Goal: Task Accomplishment & Management: Use online tool/utility

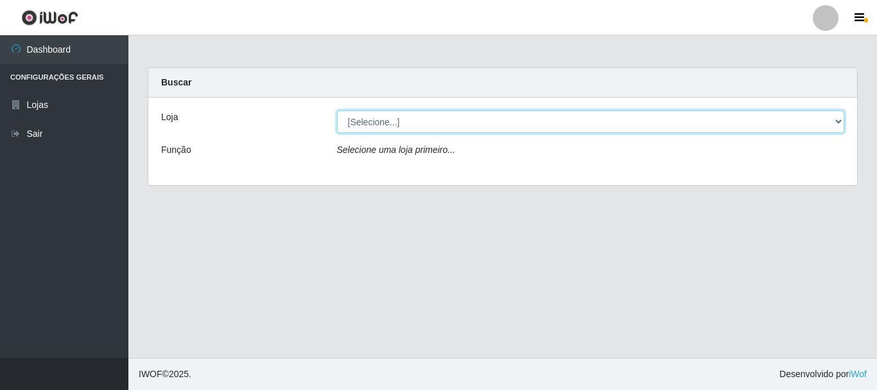
click at [390, 117] on select "[Selecione...] [GEOGRAPHIC_DATA] [GEOGRAPHIC_DATA]" at bounding box center [591, 121] width 508 height 22
select select "64"
click at [337, 110] on select "[Selecione...] [GEOGRAPHIC_DATA] [GEOGRAPHIC_DATA]" at bounding box center [591, 121] width 508 height 22
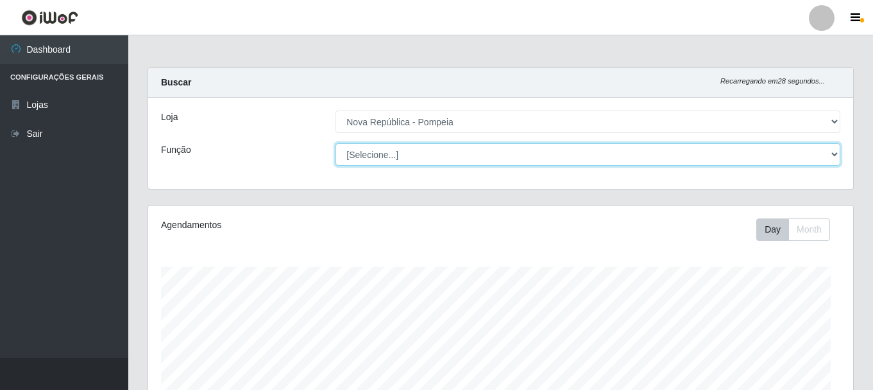
click at [384, 157] on select "[Selecione...] Balconista Operador de Caixa Recepcionista Repositor" at bounding box center [588, 154] width 505 height 22
select select "22"
click at [336, 143] on select "[Selecione...] Balconista Operador de Caixa Recepcionista Repositor" at bounding box center [588, 154] width 505 height 22
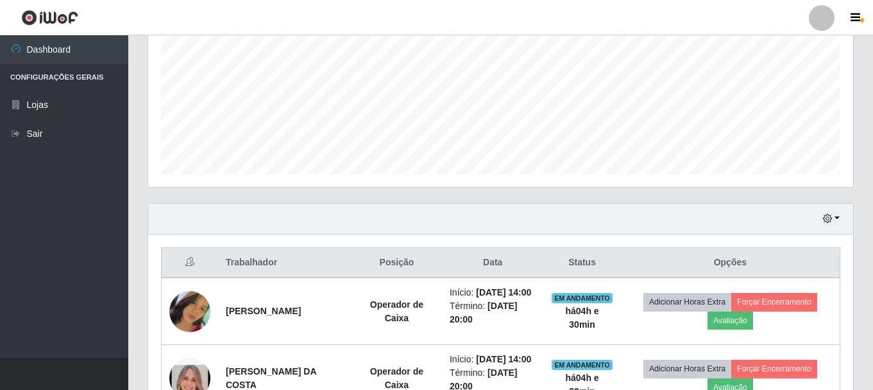
scroll to position [282, 0]
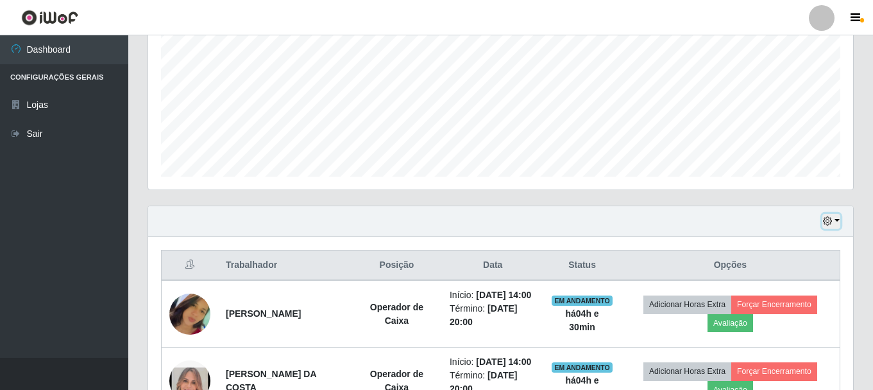
click at [837, 223] on button "button" at bounding box center [832, 221] width 18 height 15
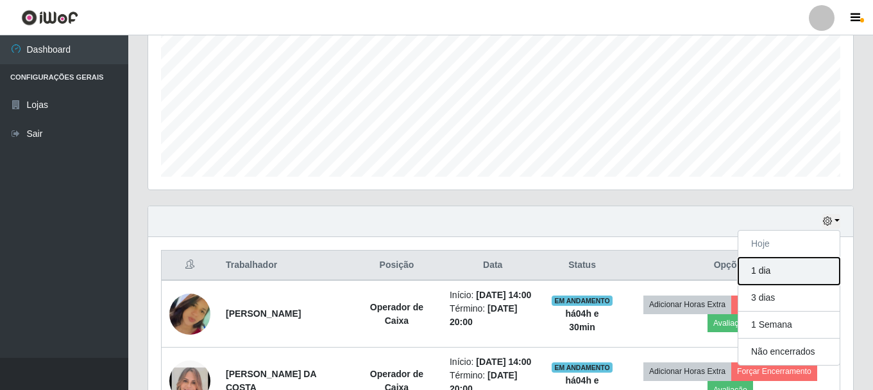
click at [776, 266] on button "1 dia" at bounding box center [789, 270] width 101 height 27
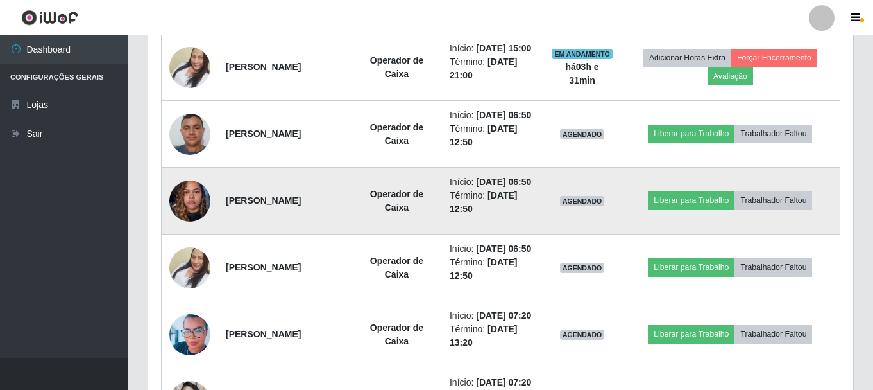
scroll to position [667, 0]
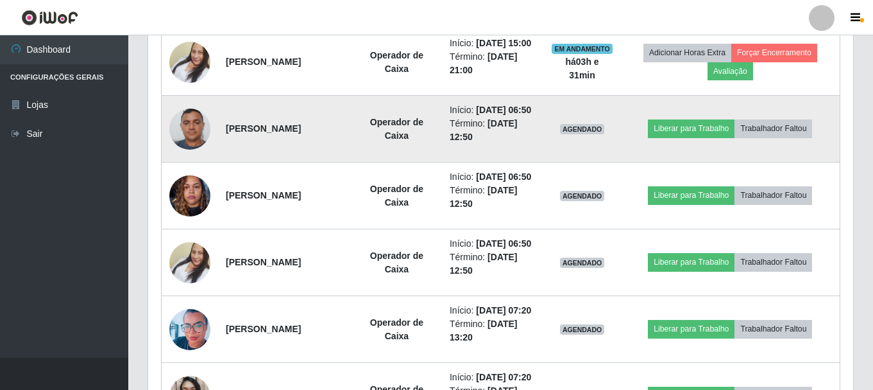
drag, startPoint x: 221, startPoint y: 169, endPoint x: 332, endPoint y: 202, distance: 115.9
click at [332, 162] on td "Jordão Davidson do Nascimento Franco" at bounding box center [284, 129] width 133 height 67
copy strong "Jordão Davidson do Nascimento Franco"
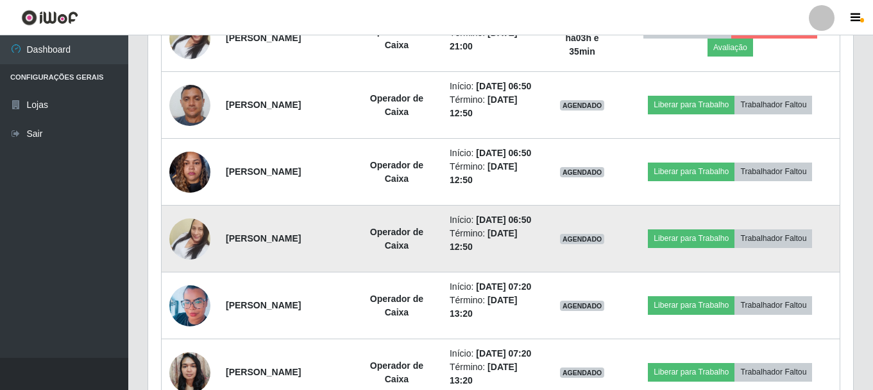
scroll to position [732, 0]
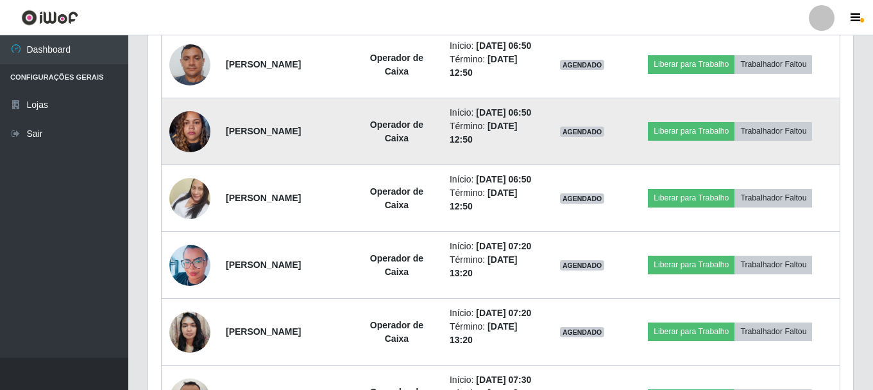
drag, startPoint x: 224, startPoint y: 193, endPoint x: 332, endPoint y: 205, distance: 109.1
click at [332, 165] on td "Ruth da Silva Cunha" at bounding box center [284, 131] width 133 height 67
copy strong "Ruth da Silva Cunha"
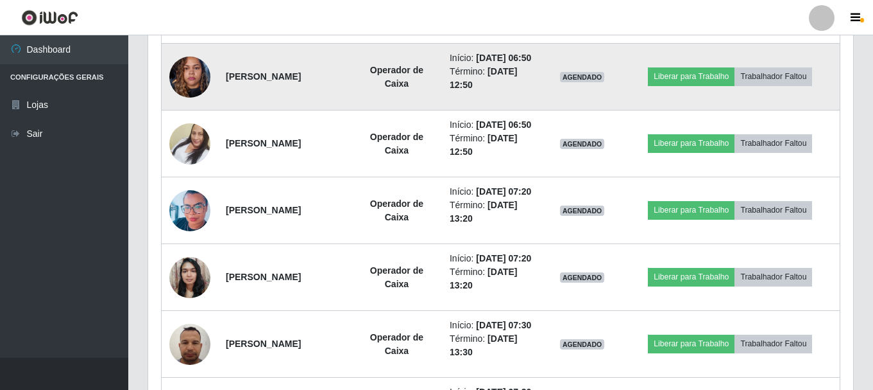
scroll to position [860, 0]
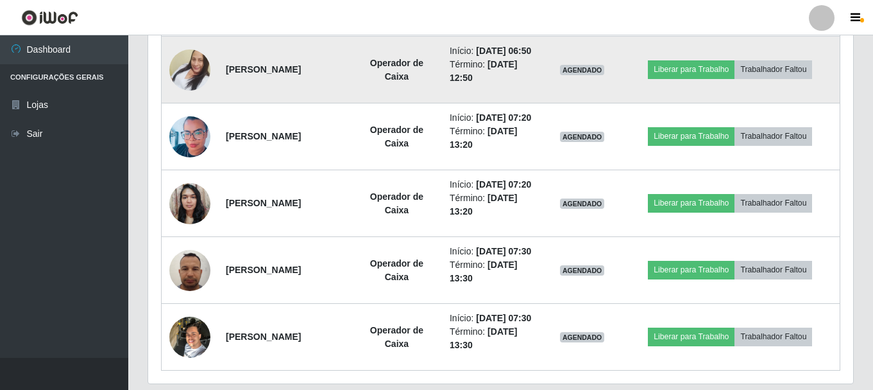
drag, startPoint x: 223, startPoint y: 143, endPoint x: 343, endPoint y: 143, distance: 119.4
click at [343, 103] on td "[PERSON_NAME]" at bounding box center [284, 70] width 133 height 67
copy strong "[PERSON_NAME]"
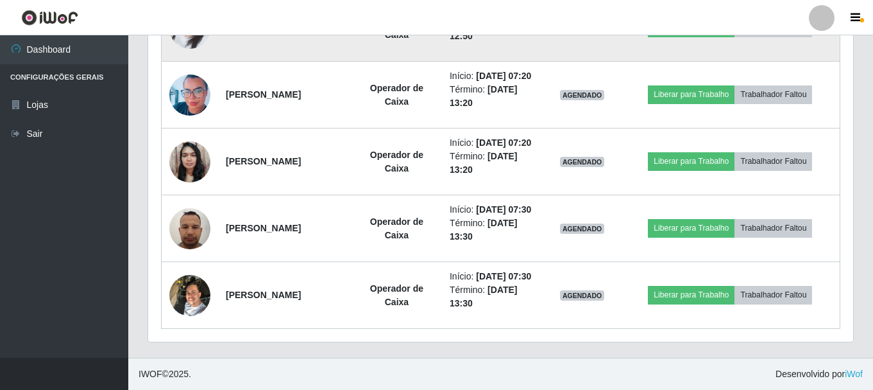
scroll to position [988, 0]
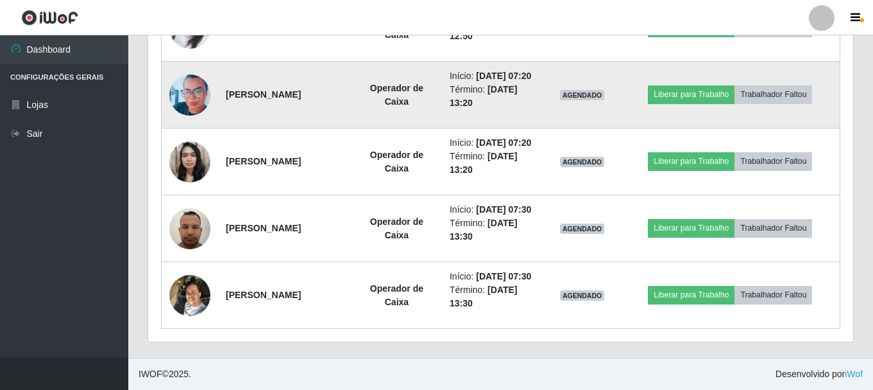
drag, startPoint x: 223, startPoint y: 88, endPoint x: 291, endPoint y: 112, distance: 72.0
click at [291, 112] on td "Samara Caroline Oliveira De Souza" at bounding box center [284, 95] width 133 height 67
copy strong "Samara Caroline Oliveira De Souza"
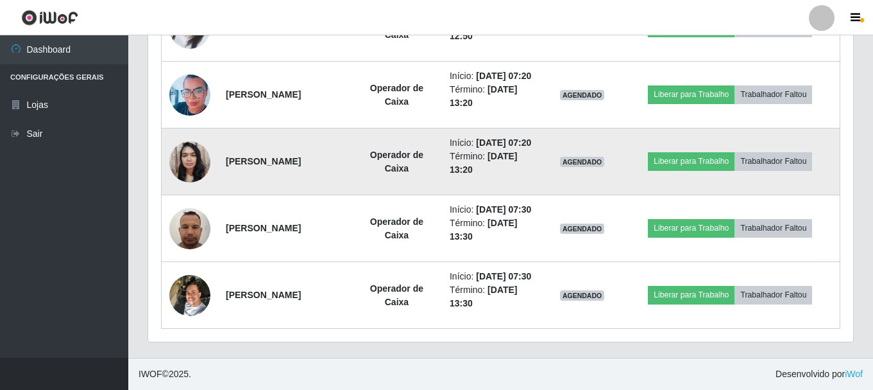
scroll to position [1036, 0]
drag, startPoint x: 225, startPoint y: 130, endPoint x: 354, endPoint y: 125, distance: 129.7
click at [352, 128] on td "Camila da Silva Bezerra" at bounding box center [284, 161] width 133 height 67
copy strong "Camila da Silva Bezerra"
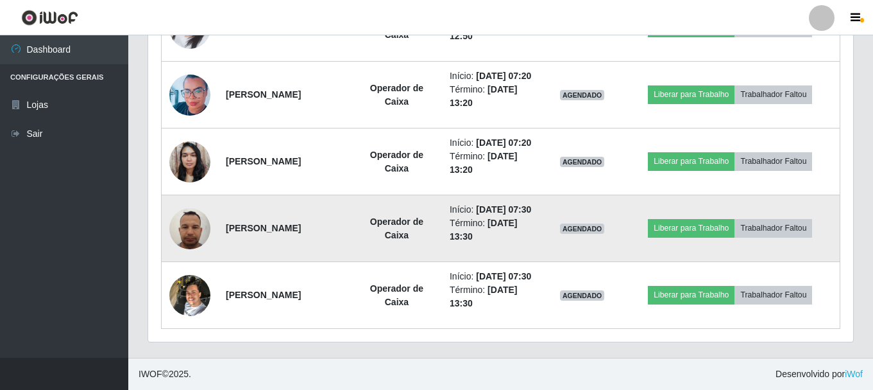
drag, startPoint x: 225, startPoint y: 201, endPoint x: 364, endPoint y: 212, distance: 139.7
click at [352, 212] on td "João Ricardo Lopes do Nascimento" at bounding box center [284, 228] width 133 height 67
copy strong "João Ricardo Lopes do Nascimento"
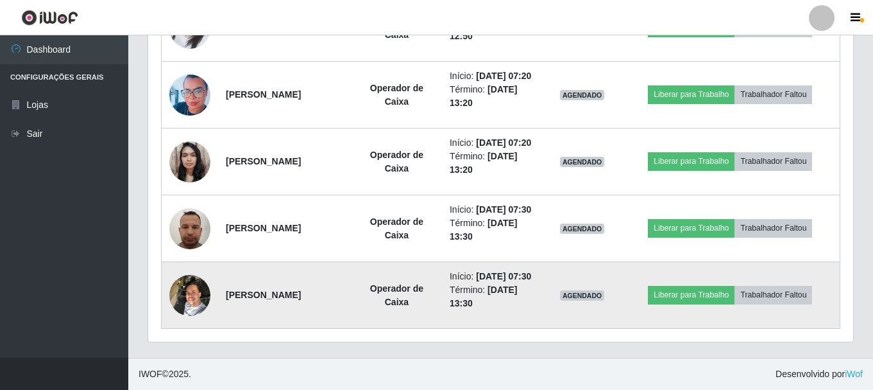
drag, startPoint x: 225, startPoint y: 292, endPoint x: 328, endPoint y: 290, distance: 102.7
click at [328, 290] on td "José Mateus da Silva" at bounding box center [284, 295] width 133 height 67
copy strong "José Mateus da Silva"
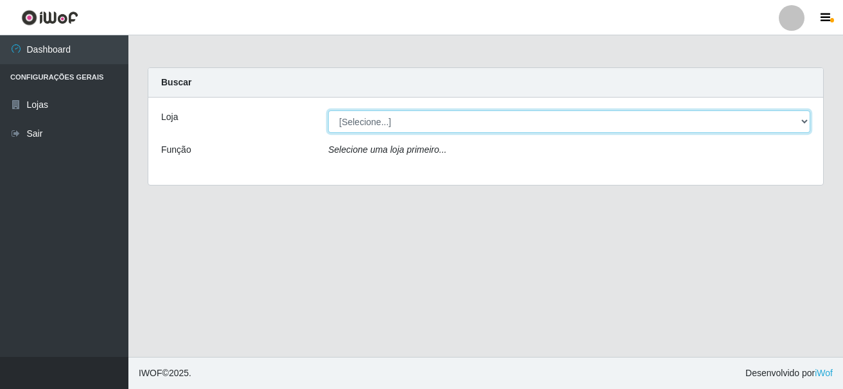
click at [471, 118] on select "[Selecione...] [GEOGRAPHIC_DATA] [GEOGRAPHIC_DATA]" at bounding box center [569, 121] width 482 height 22
select select "64"
click at [328, 110] on select "[Selecione...] [GEOGRAPHIC_DATA] [GEOGRAPHIC_DATA]" at bounding box center [569, 121] width 482 height 22
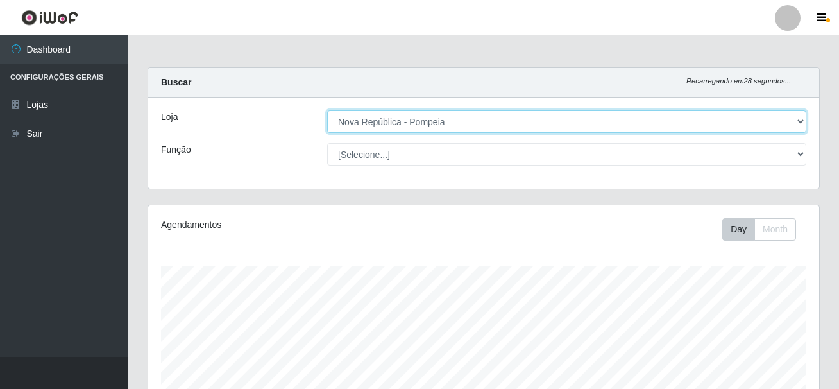
scroll to position [266, 671]
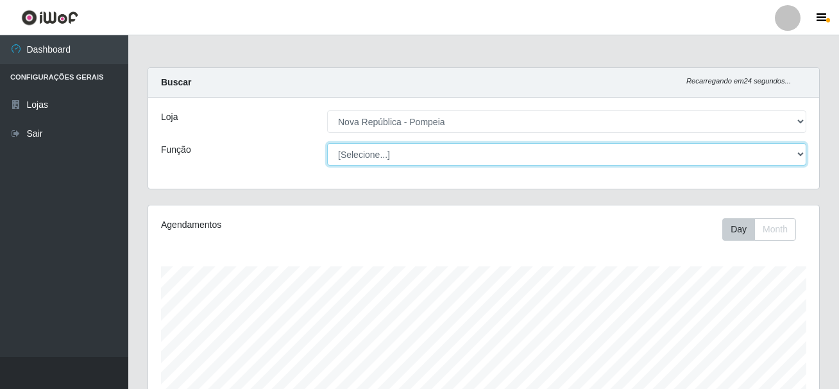
click at [416, 153] on select "[Selecione...] Balconista Operador de Caixa Recepcionista Repositor" at bounding box center [566, 154] width 479 height 22
select select "22"
click at [327, 143] on select "[Selecione...] Balconista Operador de Caixa Recepcionista Repositor" at bounding box center [566, 154] width 479 height 22
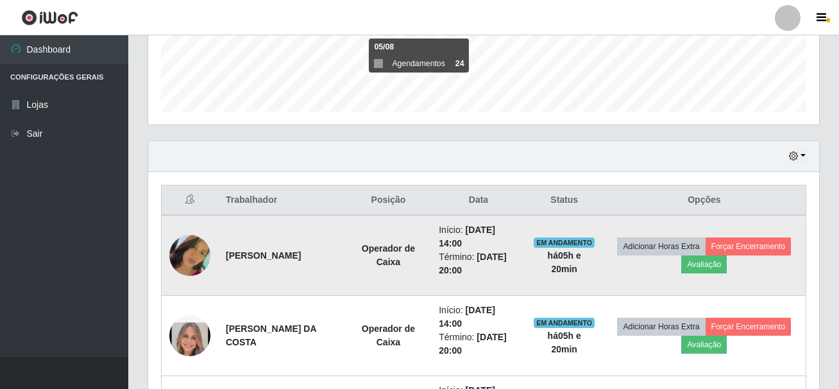
scroll to position [475, 0]
